Goal: Navigation & Orientation: Find specific page/section

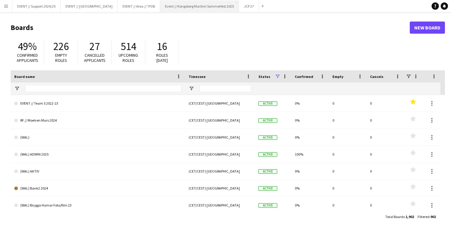
click at [188, 5] on button "Event // Kongsberg Maritim Sommerfest 2025 Close" at bounding box center [199, 6] width 79 height 12
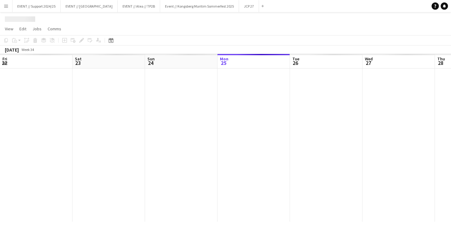
scroll to position [0, 145]
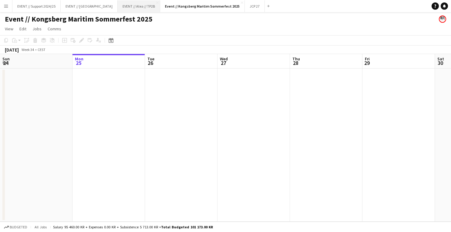
click at [118, 9] on button "EVENT // Atea // TP2B Close" at bounding box center [139, 6] width 42 height 12
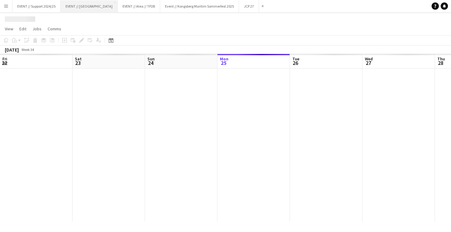
scroll to position [0, 145]
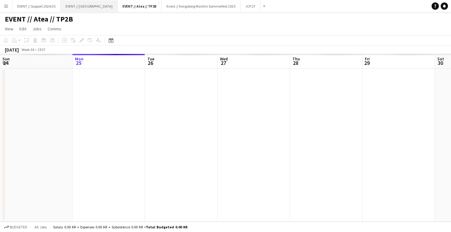
click at [72, 7] on button "EVENT // Heidelberg Close" at bounding box center [89, 6] width 57 height 12
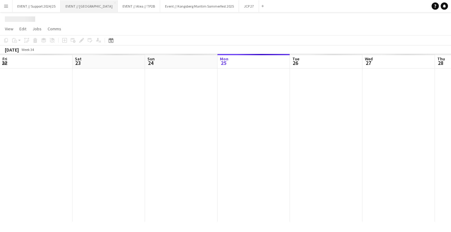
scroll to position [0, 145]
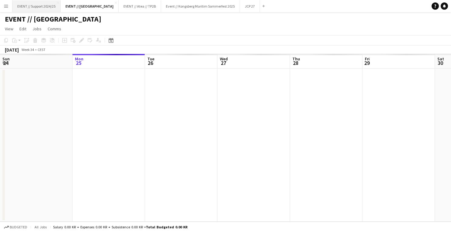
click at [36, 6] on button "EVENT // Support 2024/25 Close" at bounding box center [36, 6] width 48 height 12
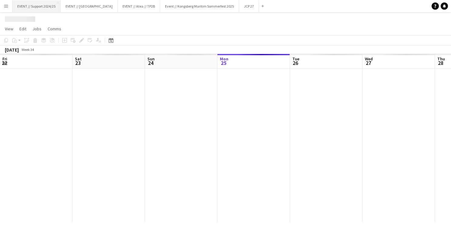
scroll to position [0, 145]
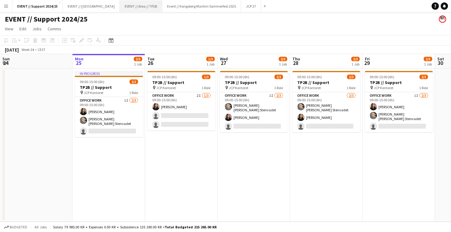
click at [133, 8] on button "EVENT // Atea // TP2B Close" at bounding box center [141, 6] width 42 height 12
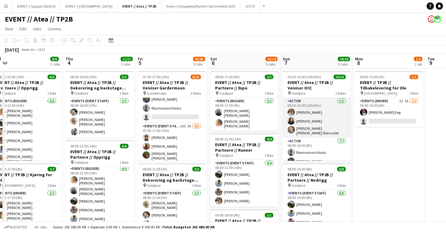
click at [316, 121] on app-card-role "Actor [DATE] 05:30-16:00 (10h30m) [PERSON_NAME] [PERSON_NAME] [PERSON_NAME] [PE…" at bounding box center [317, 118] width 68 height 40
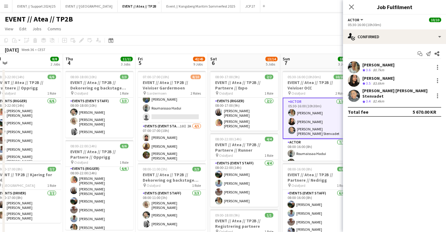
click at [351, 81] on app-user-avatar at bounding box center [354, 81] width 12 height 12
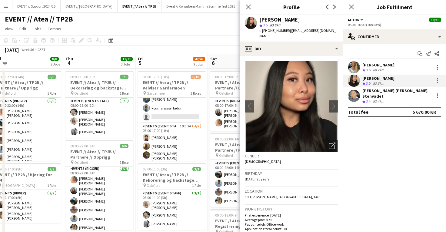
click at [355, 92] on app-user-avatar at bounding box center [354, 96] width 12 height 12
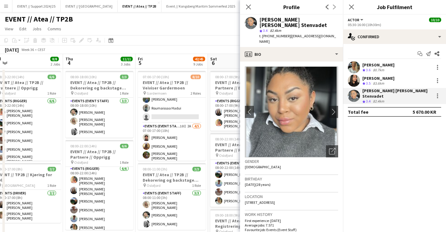
click at [355, 67] on app-user-avatar at bounding box center [354, 67] width 12 height 12
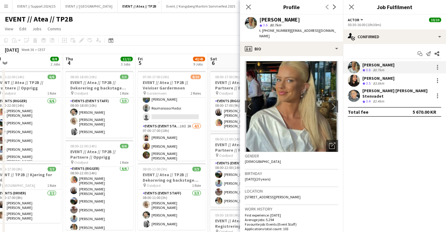
click at [355, 84] on app-user-avatar at bounding box center [354, 81] width 12 height 12
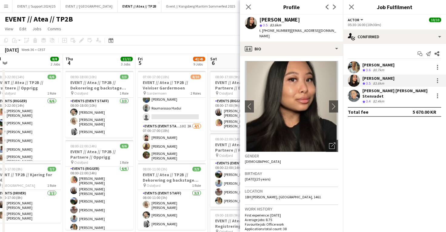
click at [355, 97] on app-user-avatar at bounding box center [354, 96] width 12 height 12
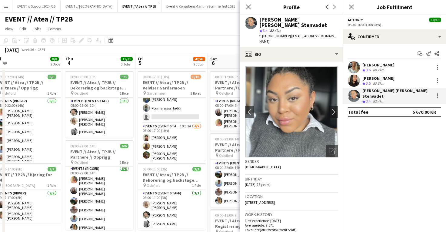
click at [355, 78] on app-user-avatar at bounding box center [354, 81] width 12 height 12
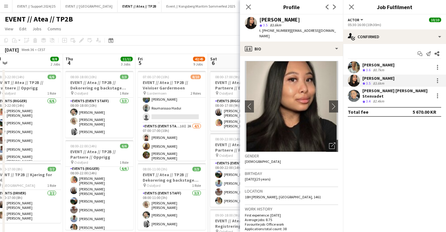
click at [355, 63] on app-user-avatar at bounding box center [354, 67] width 12 height 12
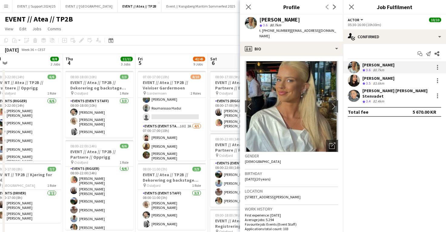
click at [352, 83] on app-user-avatar at bounding box center [354, 81] width 12 height 12
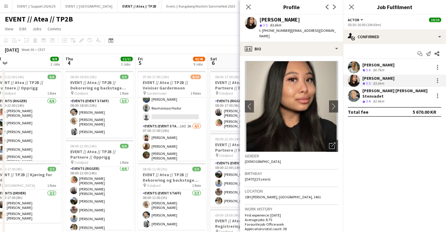
click at [355, 98] on app-user-avatar at bounding box center [354, 96] width 12 height 12
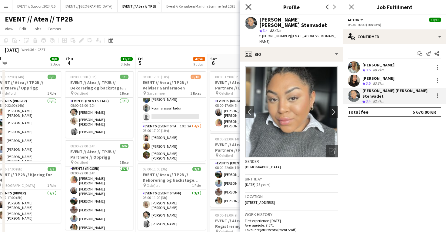
click at [249, 5] on icon "Close pop-in" at bounding box center [248, 7] width 6 height 6
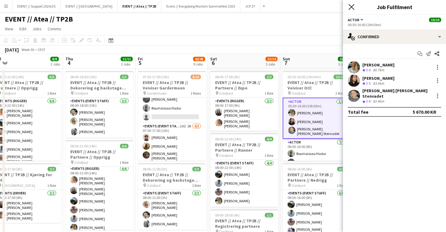
click at [350, 5] on icon "Close pop-in" at bounding box center [351, 7] width 6 height 6
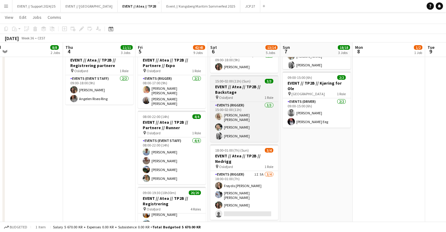
click at [242, 95] on div "pin [GEOGRAPHIC_DATA] 1 Role" at bounding box center [244, 97] width 68 height 5
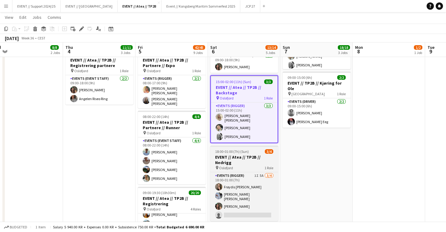
click at [235, 154] on h3 "EVENT // Atea // TP2B // Nedrigg" at bounding box center [244, 159] width 68 height 11
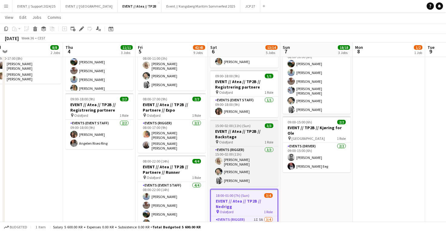
click at [241, 133] on h3 "EVENT // Atea // TP2B // Backstage" at bounding box center [244, 133] width 68 height 11
